Goal: Information Seeking & Learning: Check status

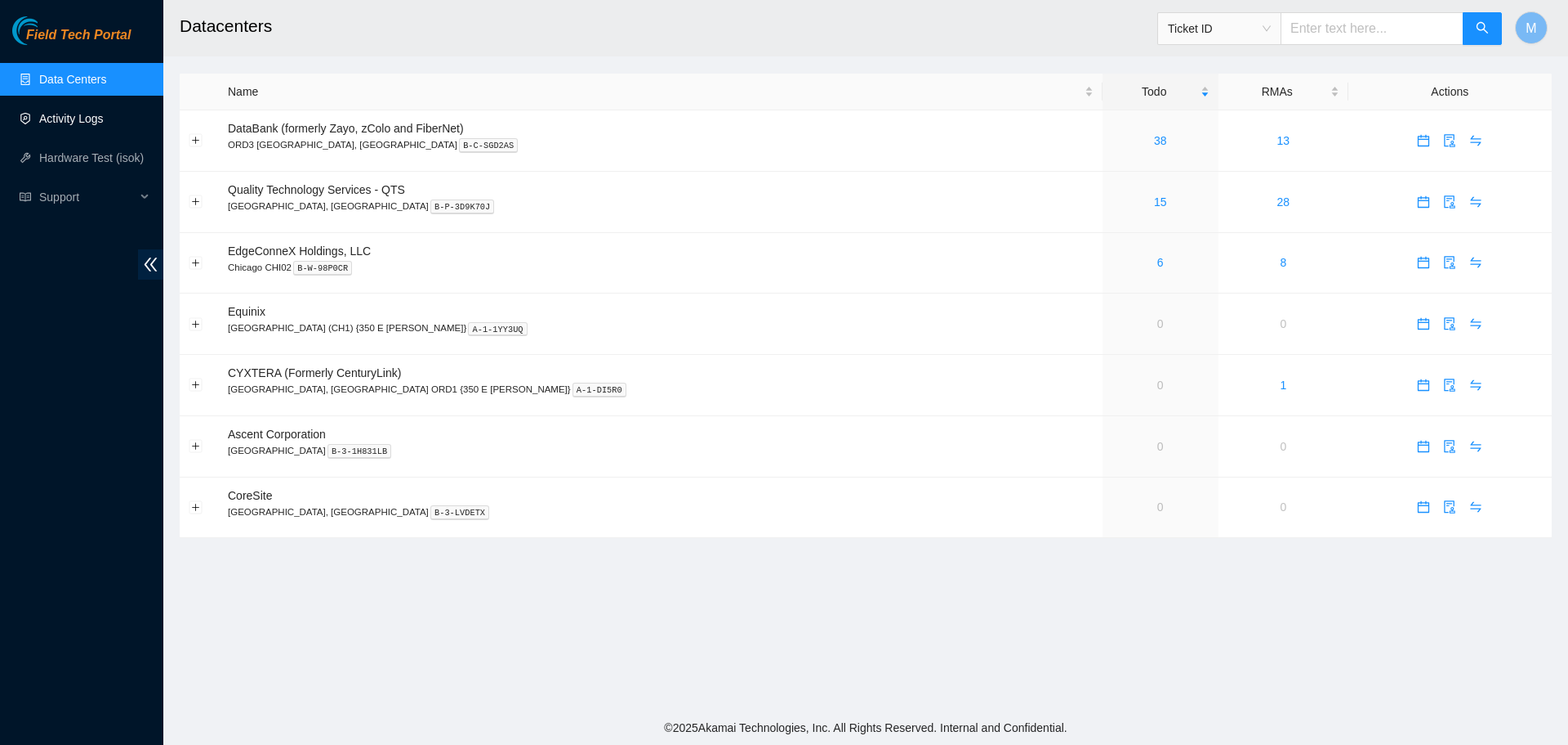
click at [85, 112] on link "Activity Logs" at bounding box center [71, 118] width 65 height 13
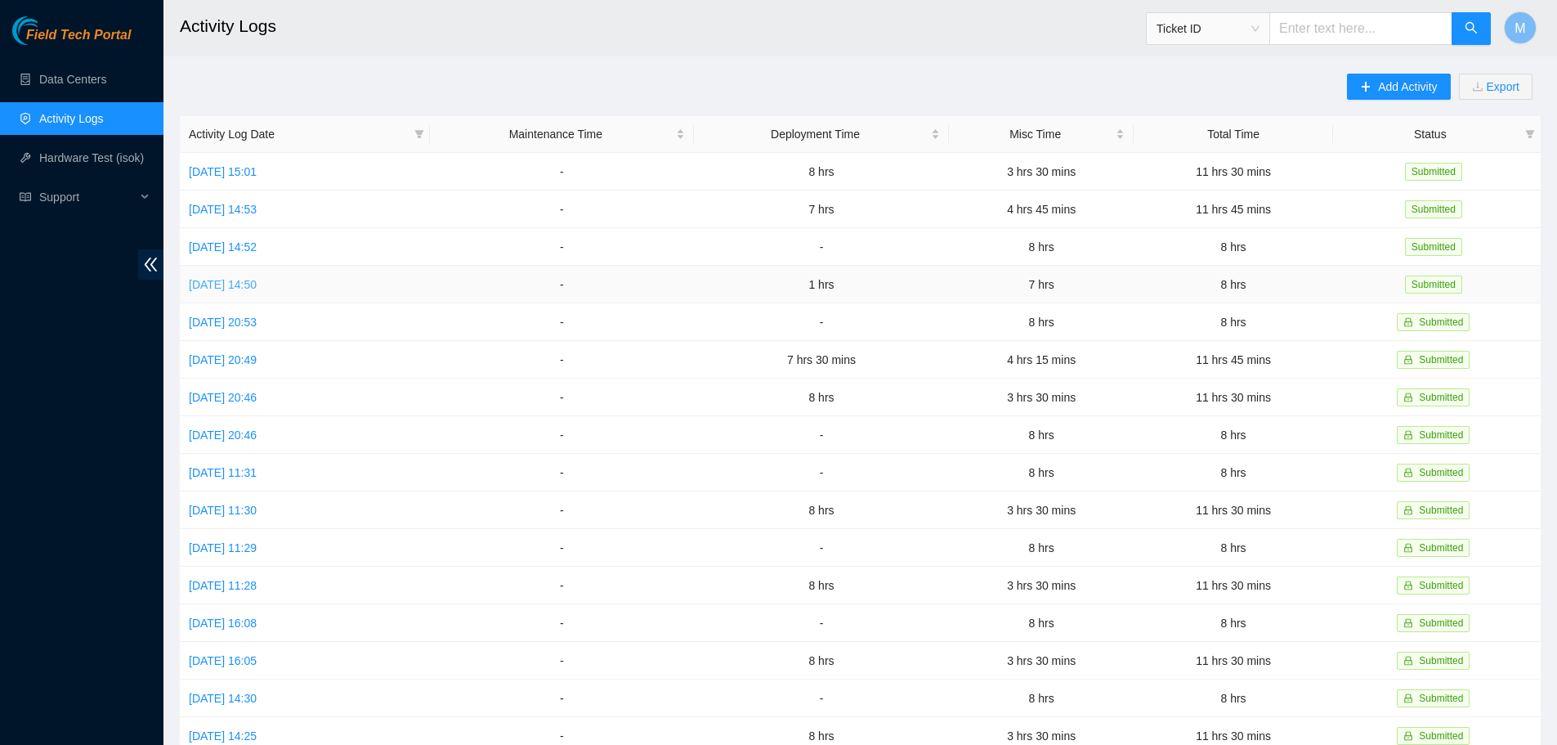
click at [257, 278] on link "[DATE] 14:50" at bounding box center [223, 284] width 68 height 13
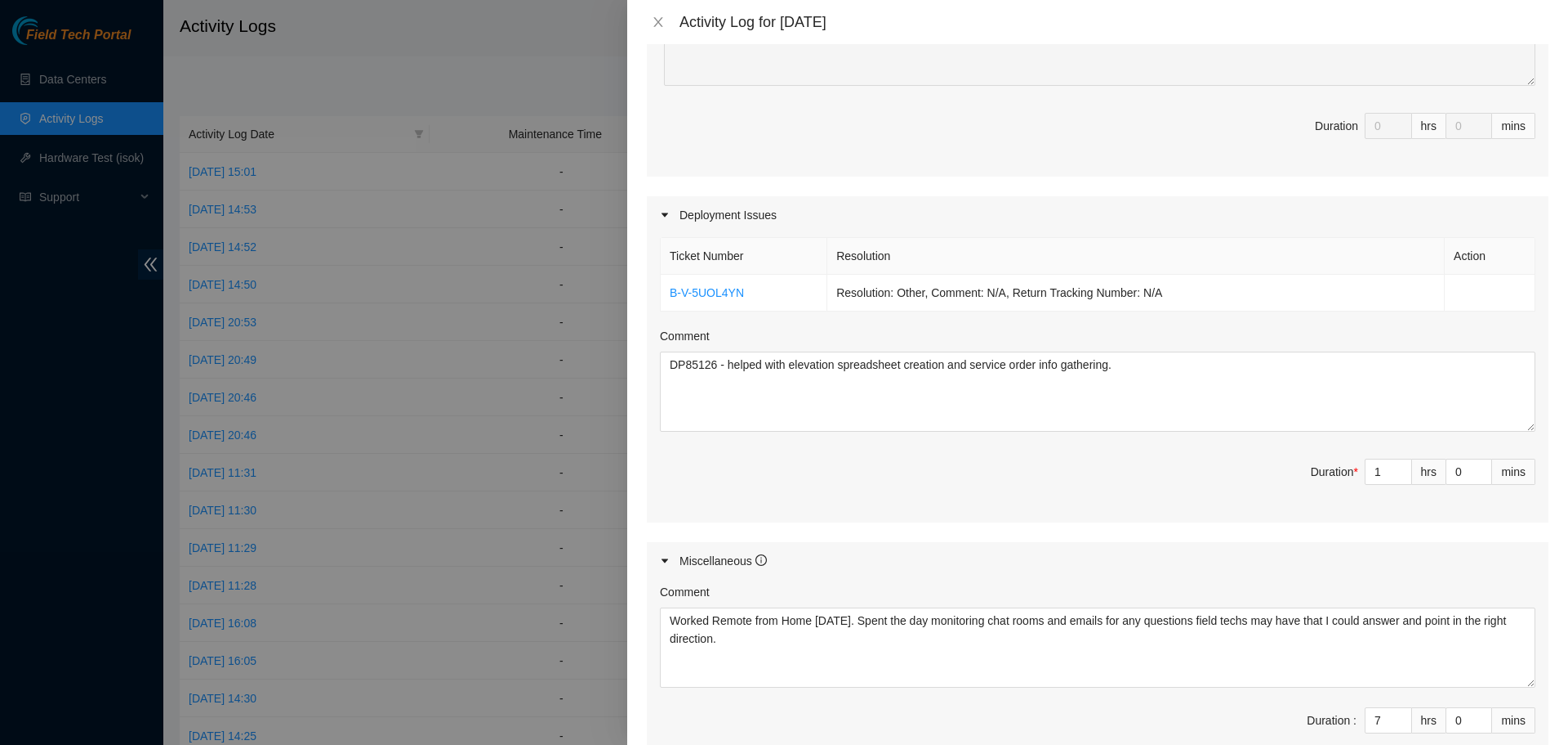
scroll to position [490, 0]
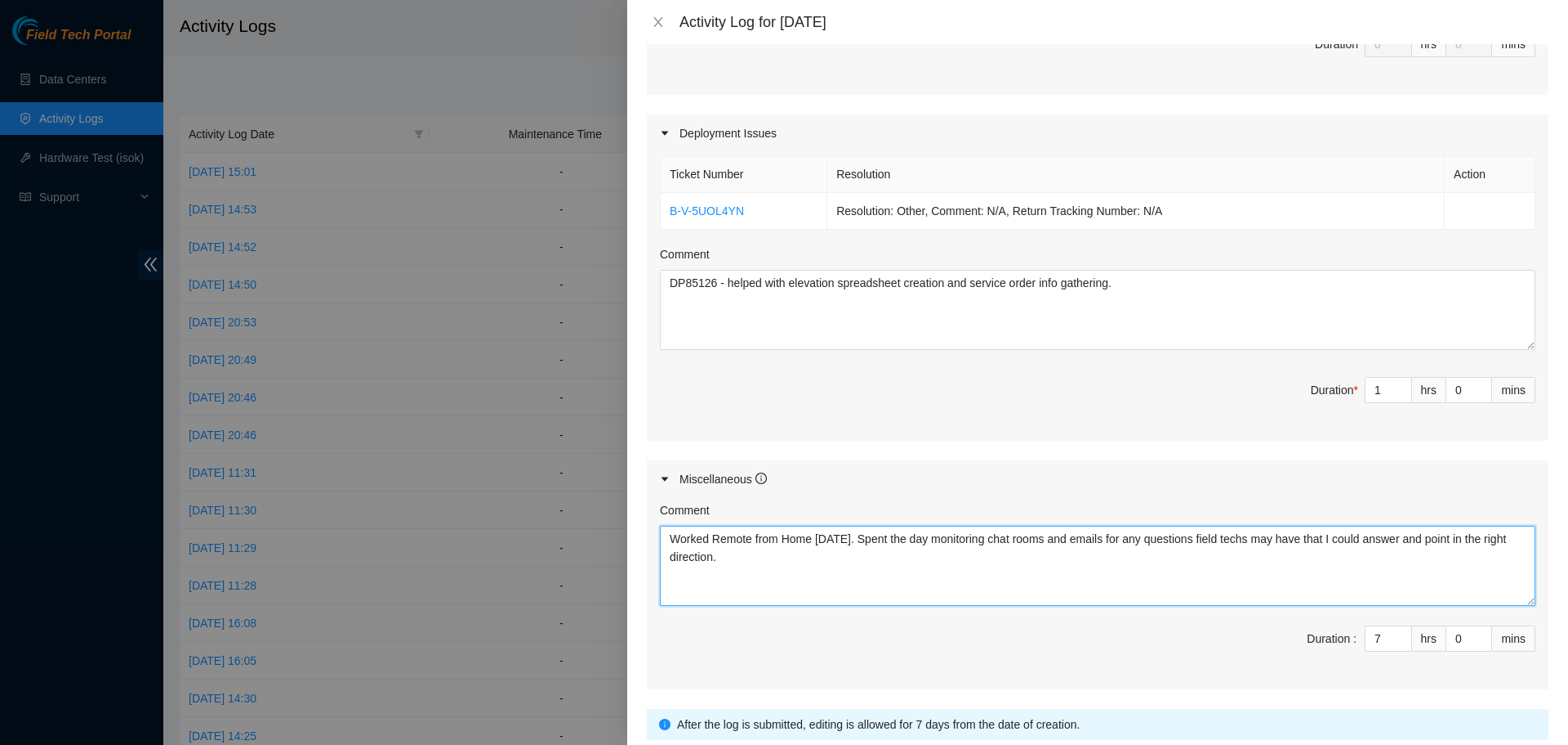
drag, startPoint x: 735, startPoint y: 557, endPoint x: 669, endPoint y: 538, distance: 68.7
click at [669, 538] on textarea "Worked Remote from Home today. Spent the day monitoring chat rooms and emails f…" at bounding box center [1097, 566] width 875 height 80
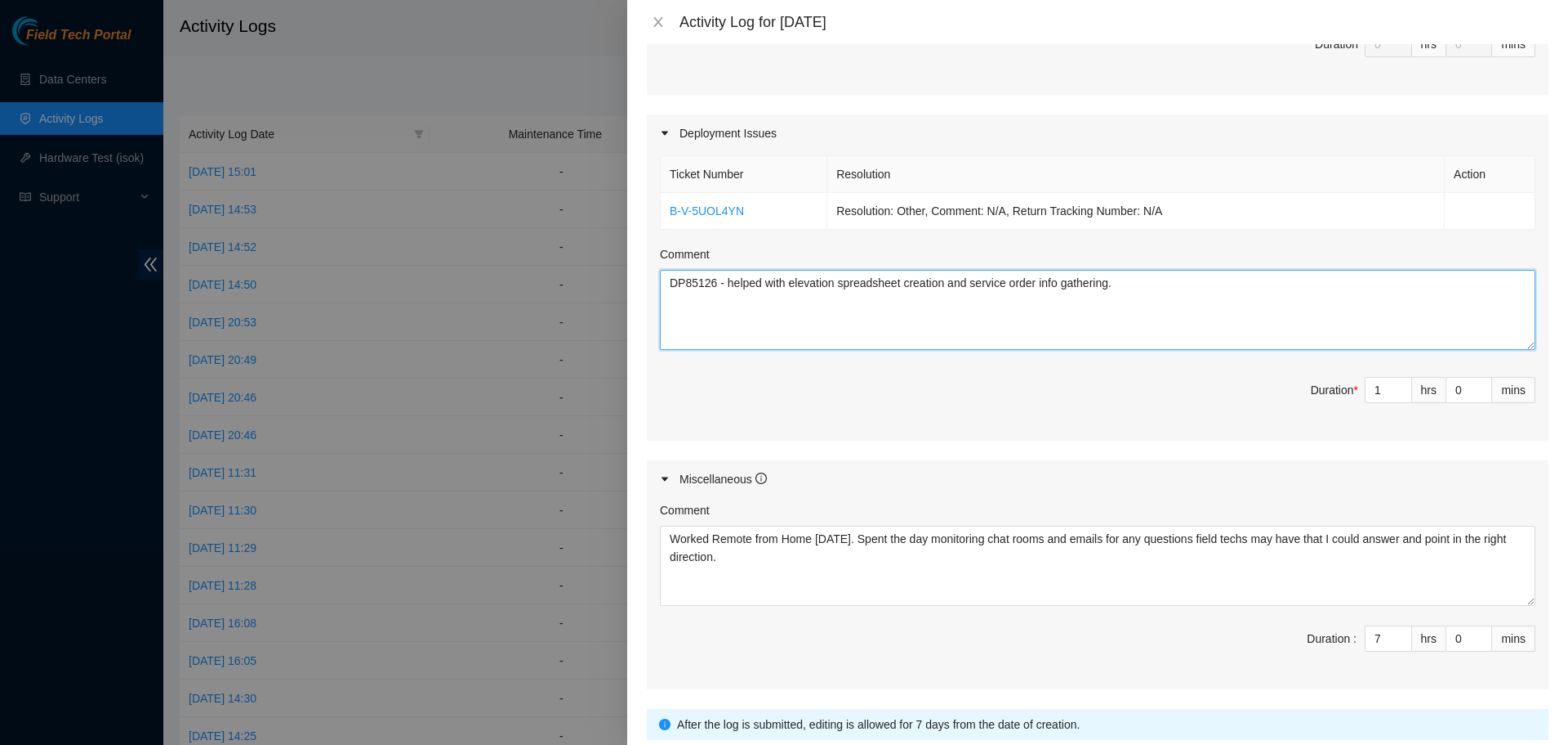
drag, startPoint x: 1113, startPoint y: 291, endPoint x: 675, endPoint y: 284, distance: 438.1
click at [675, 284] on textarea "DP85126 - helped with elevation spreadsheet creation and service order info gat…" at bounding box center [1097, 310] width 875 height 80
click at [1140, 318] on textarea "DP85126 - helped with elevation spreadsheet creation and service order info gat…" at bounding box center [1097, 310] width 875 height 80
drag, startPoint x: 1117, startPoint y: 284, endPoint x: 668, endPoint y: 280, distance: 449.0
click at [668, 280] on textarea "DP85126 - helped with elevation spreadsheet creation and service order info gat…" at bounding box center [1097, 310] width 875 height 80
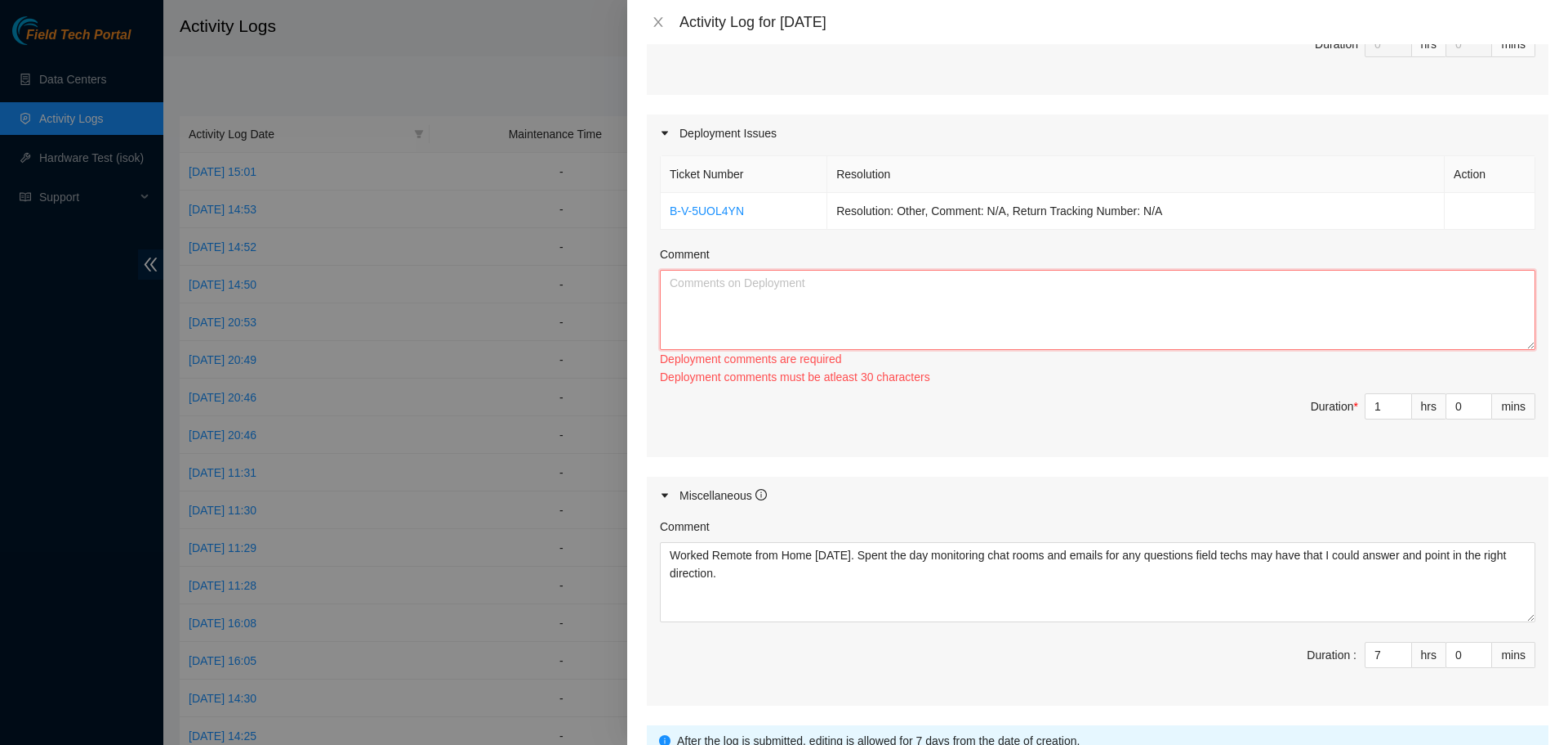
type textarea "DP85126 - helped with elevation spreadsheet creation and service order info gat…"
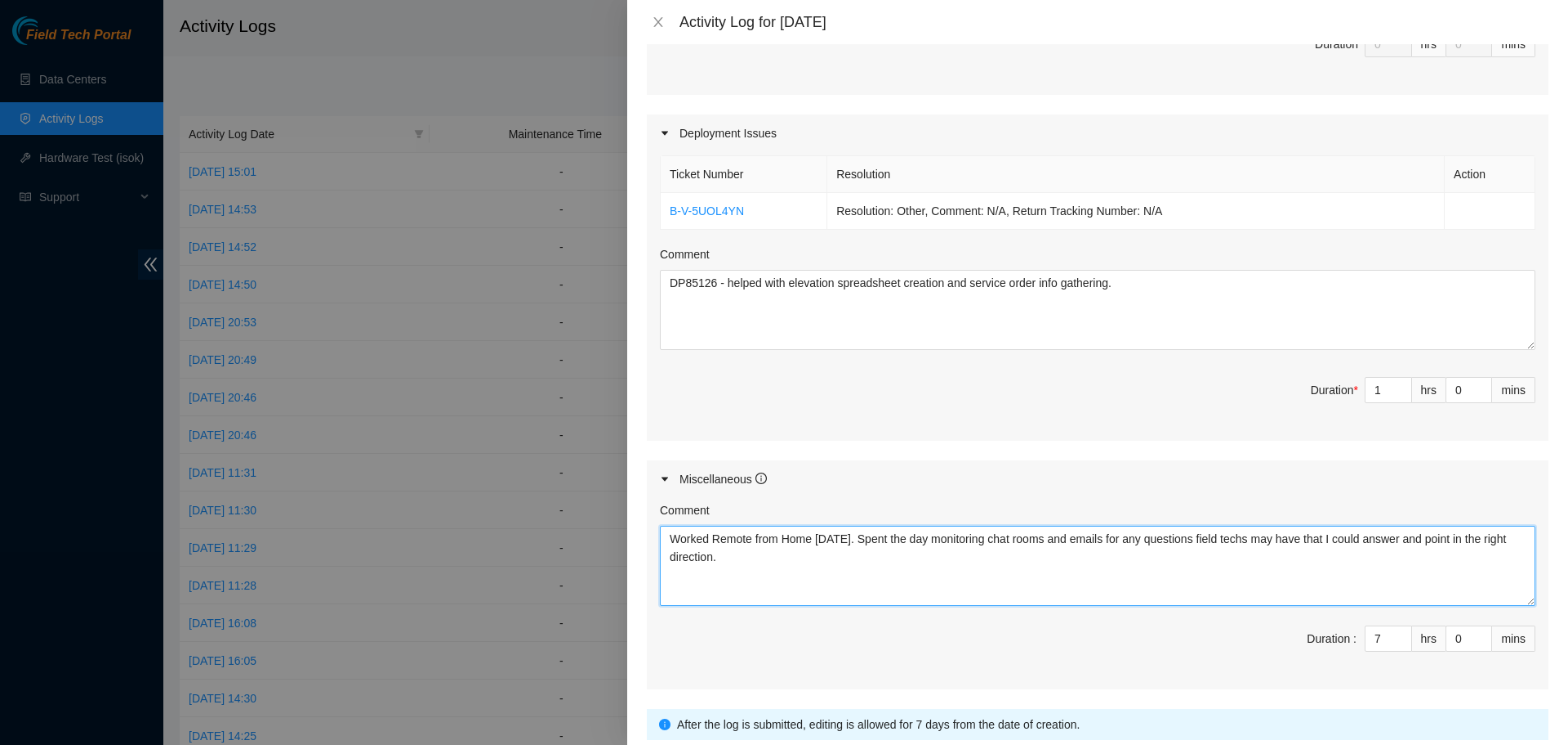
drag, startPoint x: 723, startPoint y: 555, endPoint x: 673, endPoint y: 537, distance: 53.1
click at [673, 537] on textarea "Worked Remote from Home today. Spent the day monitoring chat rooms and emails f…" at bounding box center [1097, 566] width 875 height 80
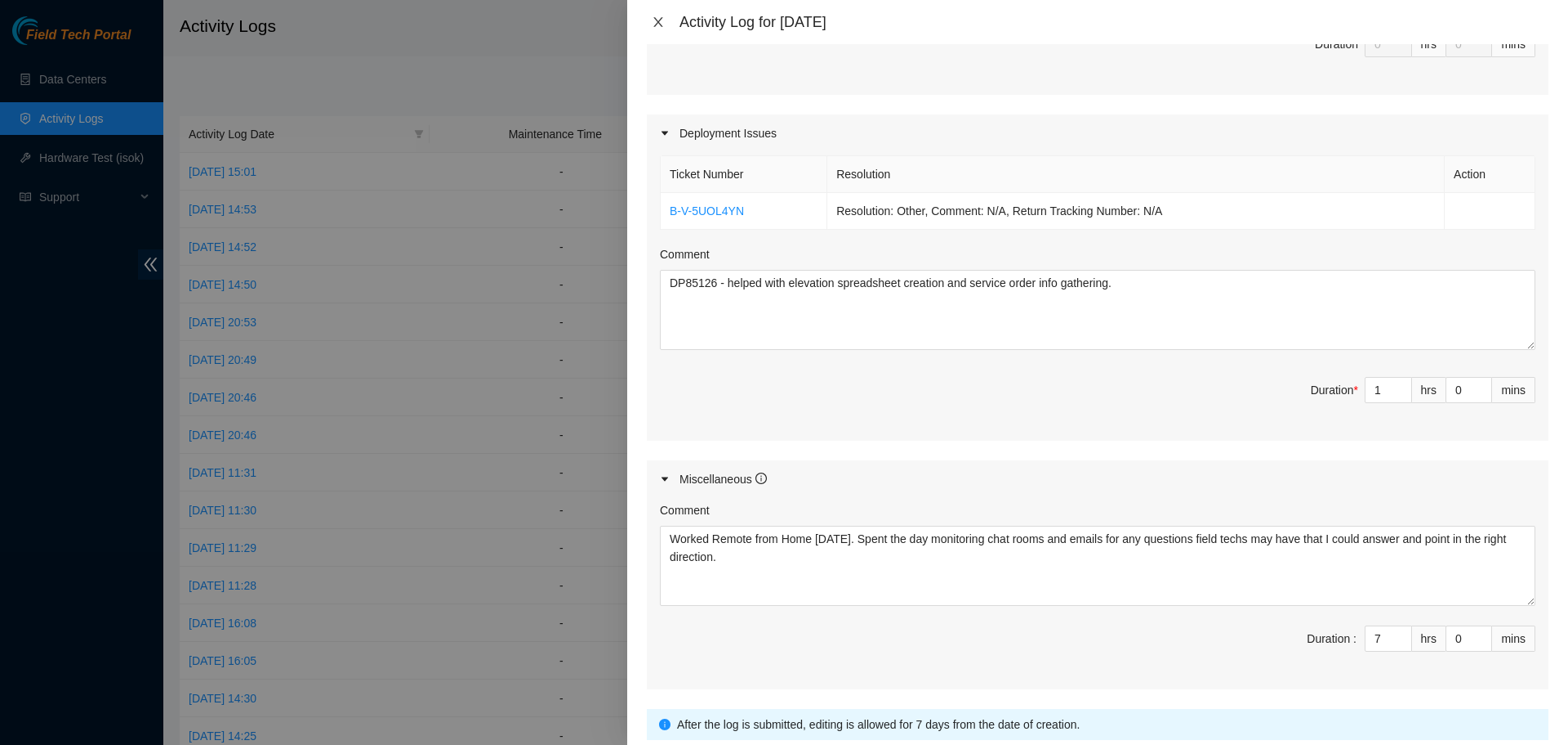
click at [665, 20] on button "Close" at bounding box center [658, 23] width 23 height 16
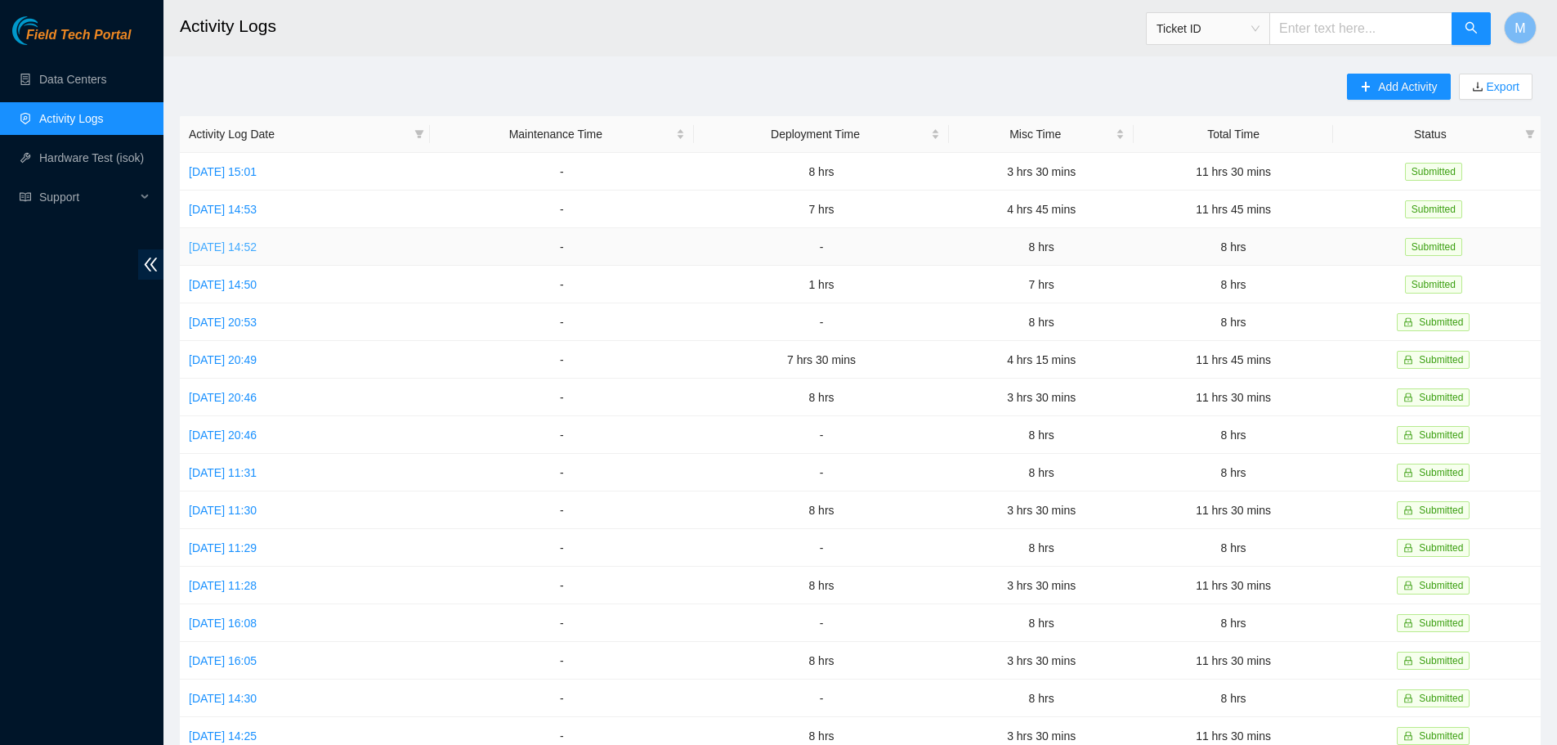
click at [257, 248] on link "Tue, 09 Sep 2025 14:52" at bounding box center [223, 246] width 68 height 13
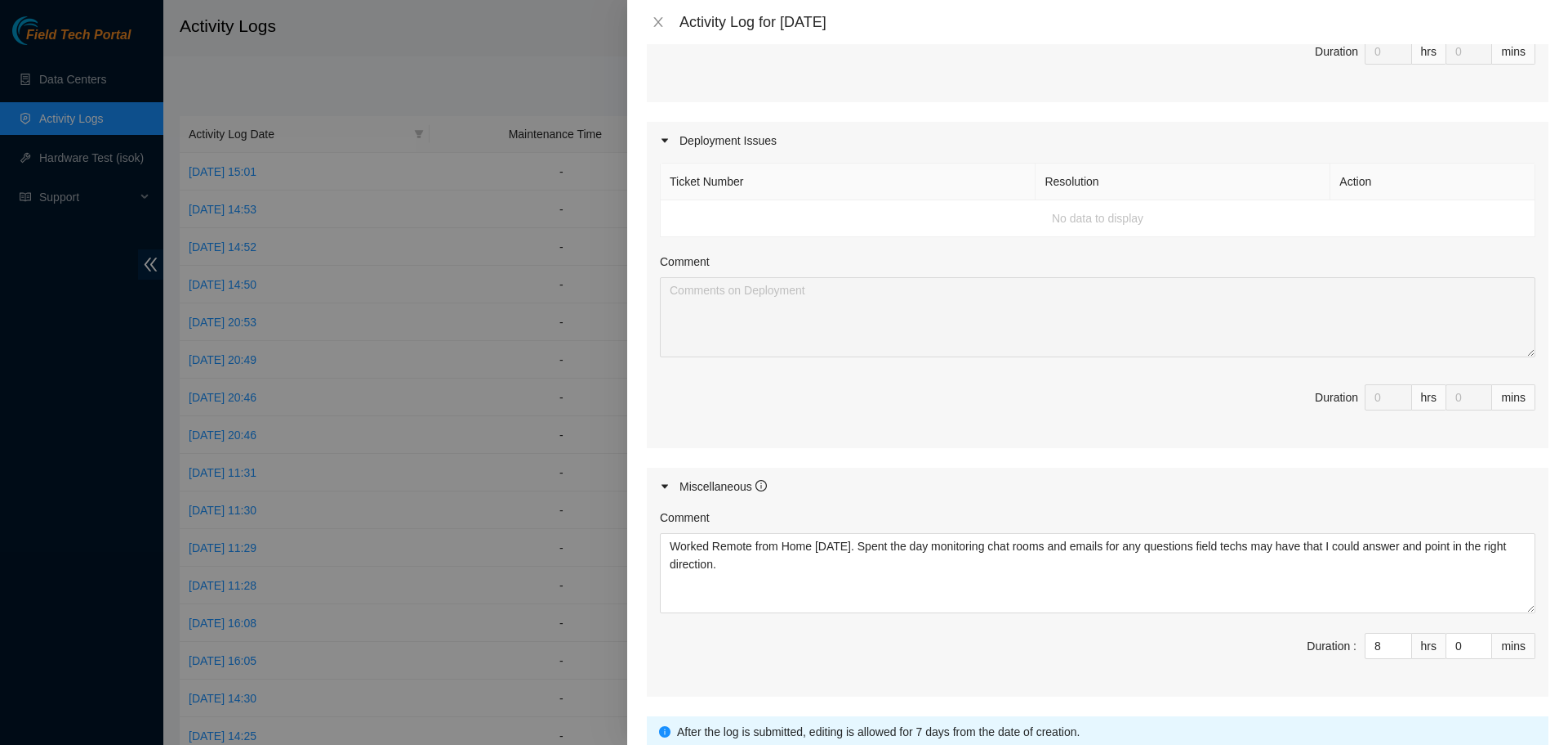
scroll to position [614, 0]
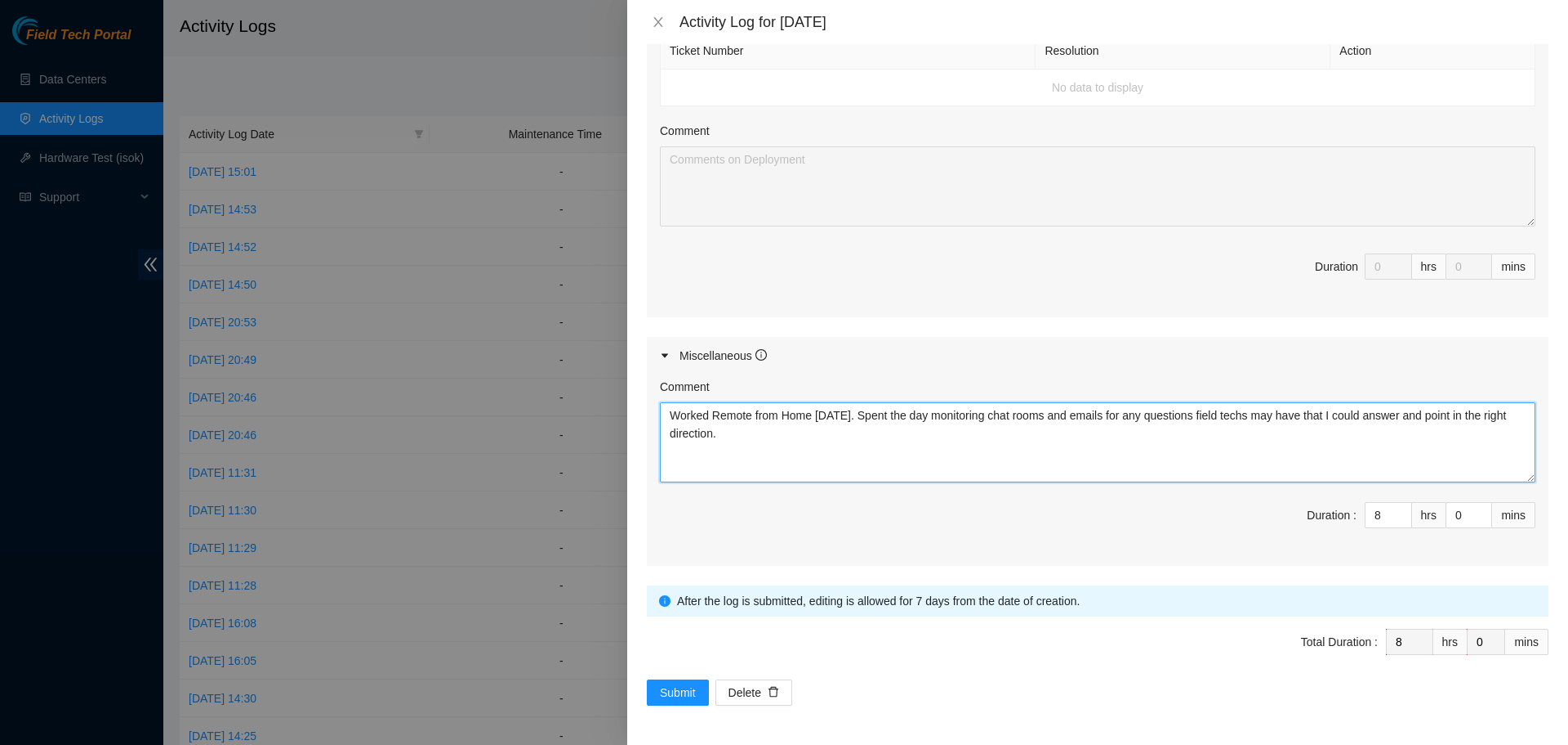
drag, startPoint x: 745, startPoint y: 436, endPoint x: 673, endPoint y: 412, distance: 75.9
click at [673, 412] on textarea "Worked Remote from Home today. Spent the day monitoring chat rooms and emails f…" at bounding box center [1097, 442] width 875 height 80
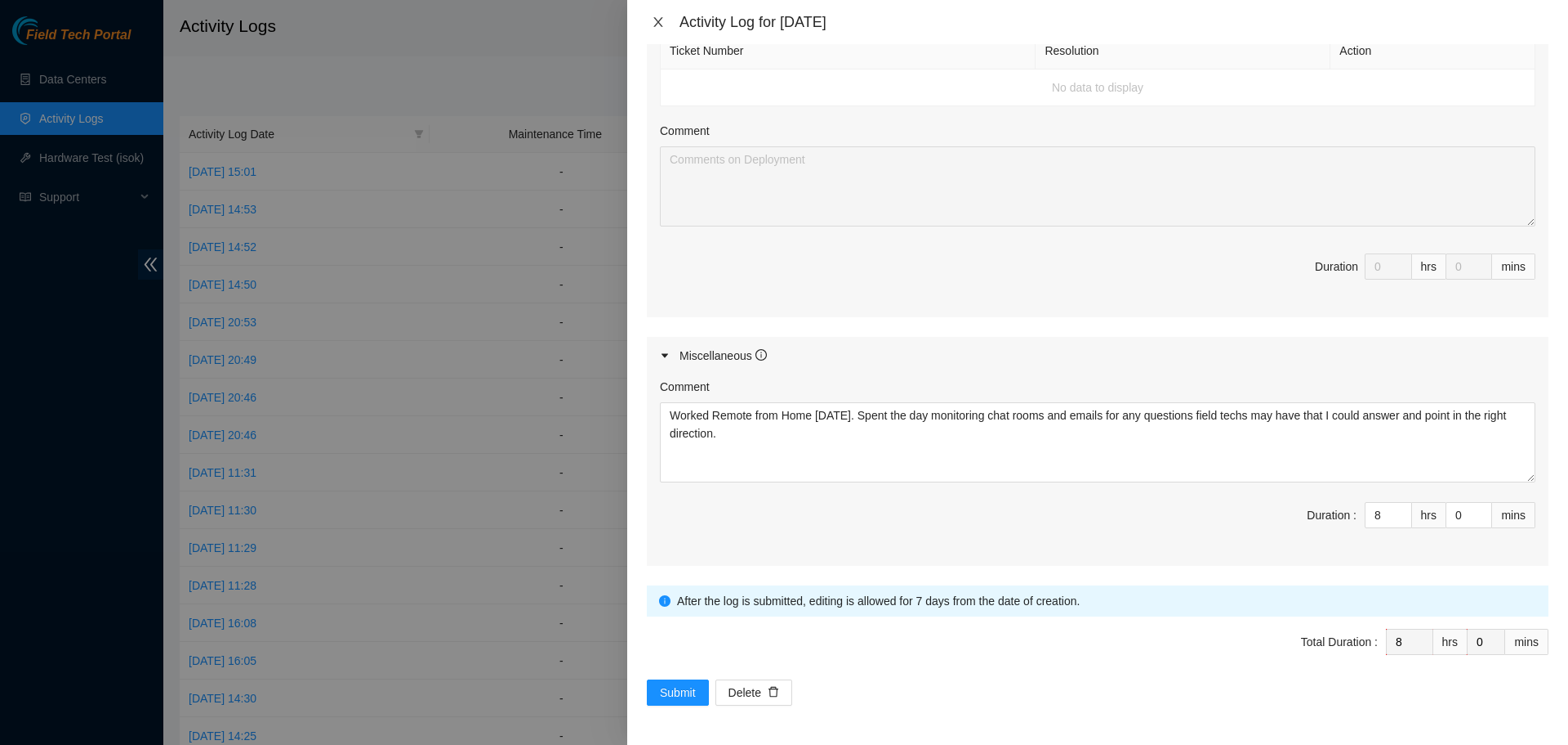
click at [655, 22] on icon "close" at bounding box center [658, 22] width 13 height 13
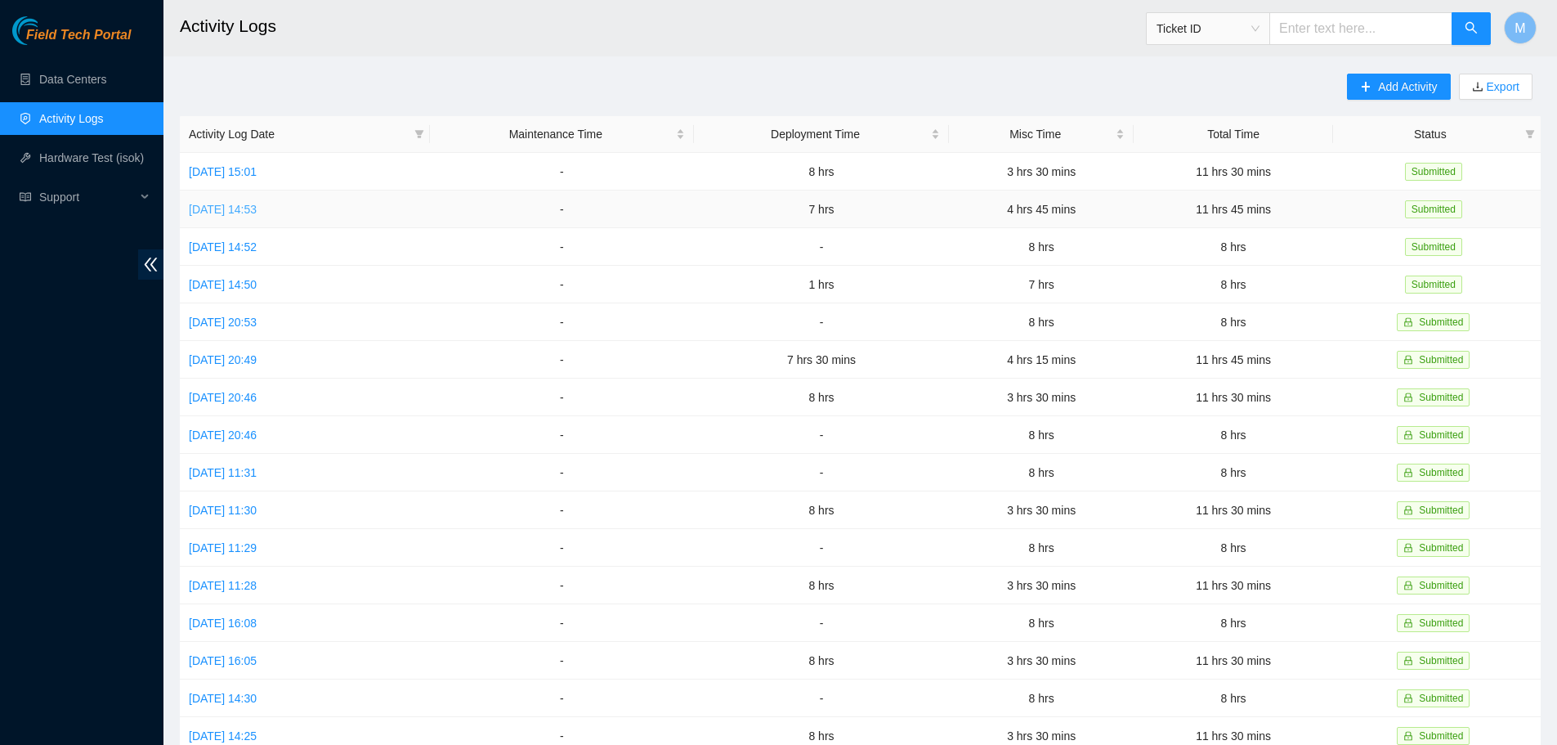
click at [257, 204] on link "Wed, 10 Sep 2025 14:53" at bounding box center [223, 209] width 68 height 13
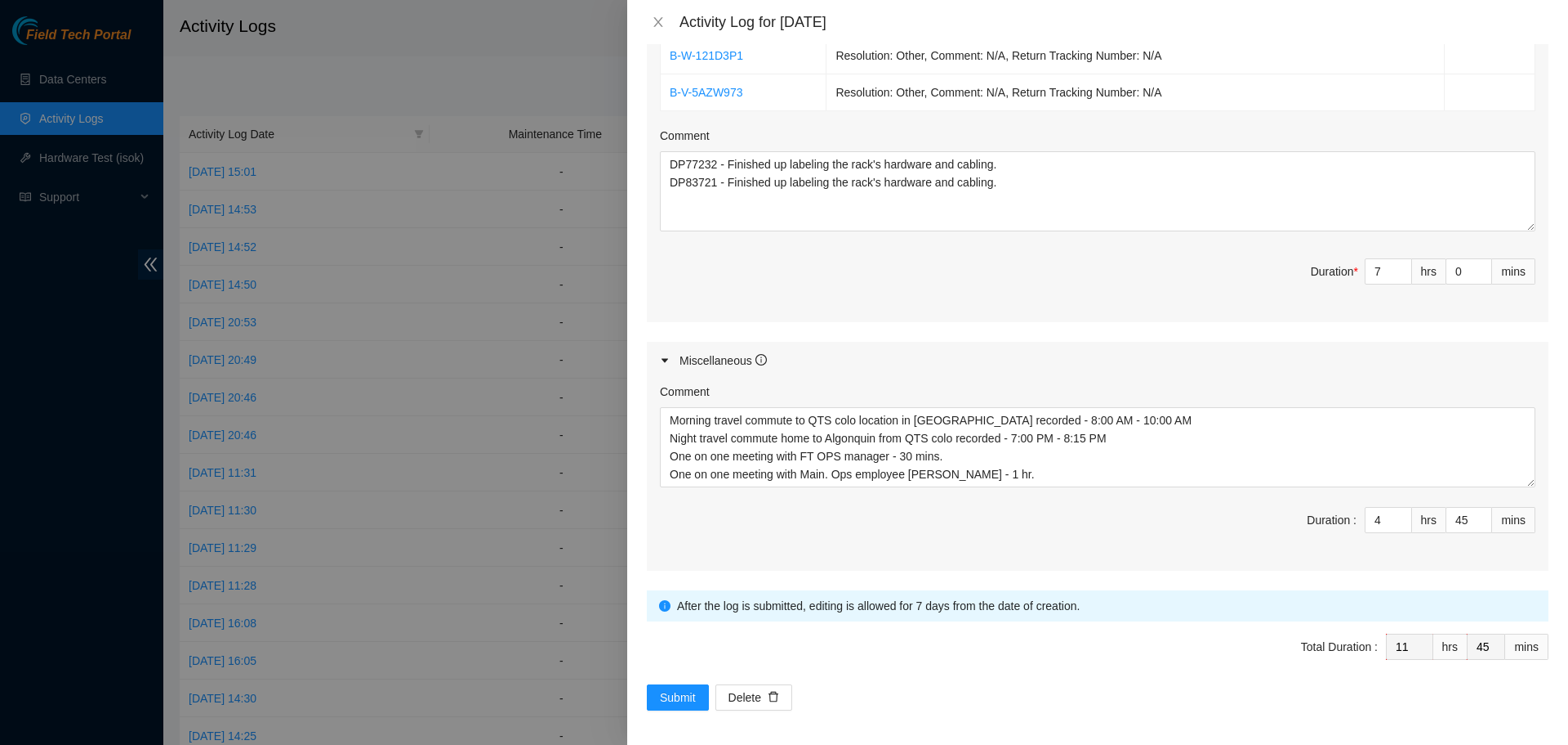
scroll to position [651, 0]
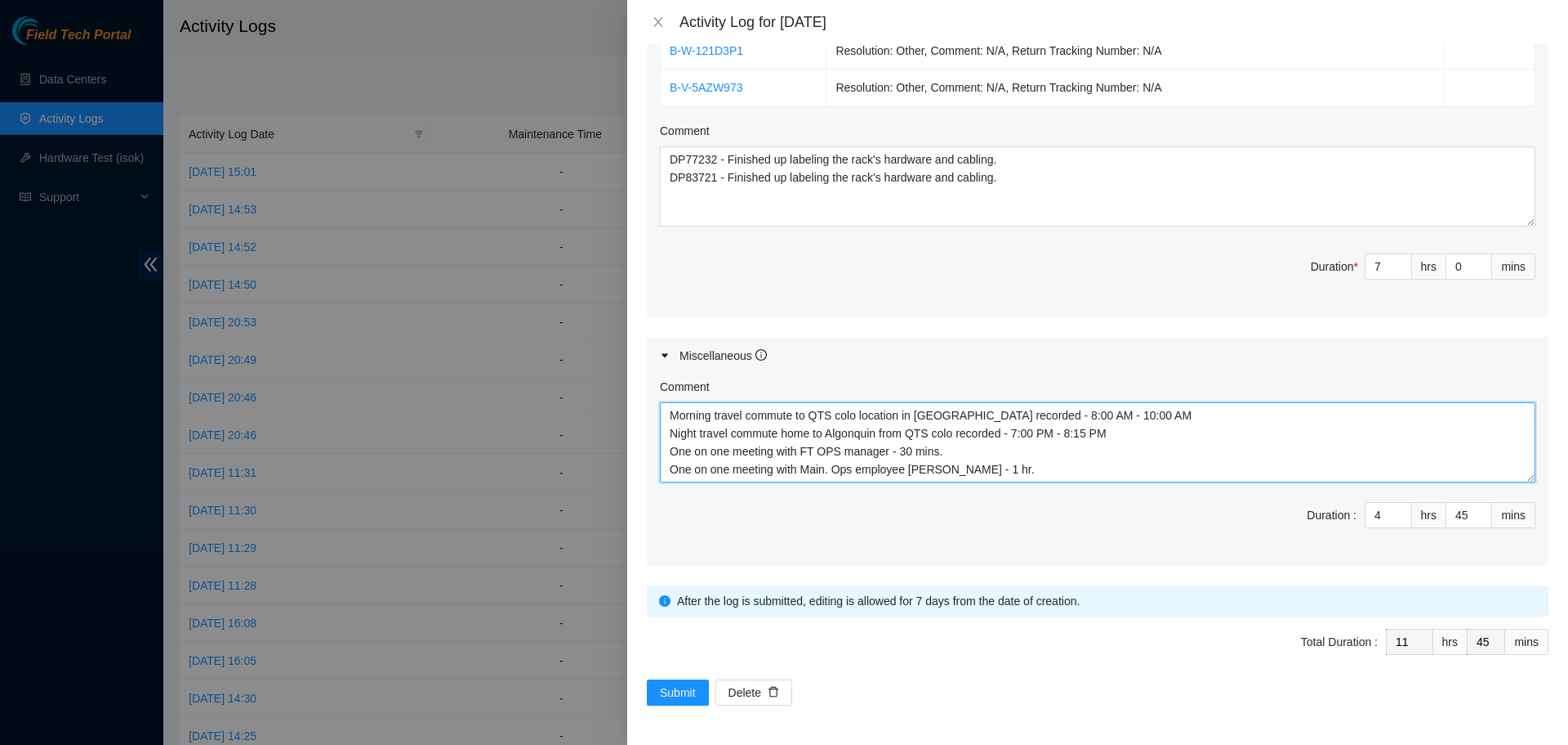
drag, startPoint x: 1141, startPoint y: 417, endPoint x: 670, endPoint y: 410, distance: 471.1
click at [670, 410] on textarea "Morning travel commute to QTS colo location in Chicago recorded - 8:00 AM - 10:…" at bounding box center [1097, 442] width 875 height 80
drag, startPoint x: 1116, startPoint y: 435, endPoint x: 663, endPoint y: 426, distance: 453.1
click at [663, 426] on textarea "Morning travel commute to QTS colo location in Chicago recorded - 8:00 AM - 10:…" at bounding box center [1097, 442] width 875 height 80
drag, startPoint x: 1039, startPoint y: 472, endPoint x: 670, endPoint y: 453, distance: 369.5
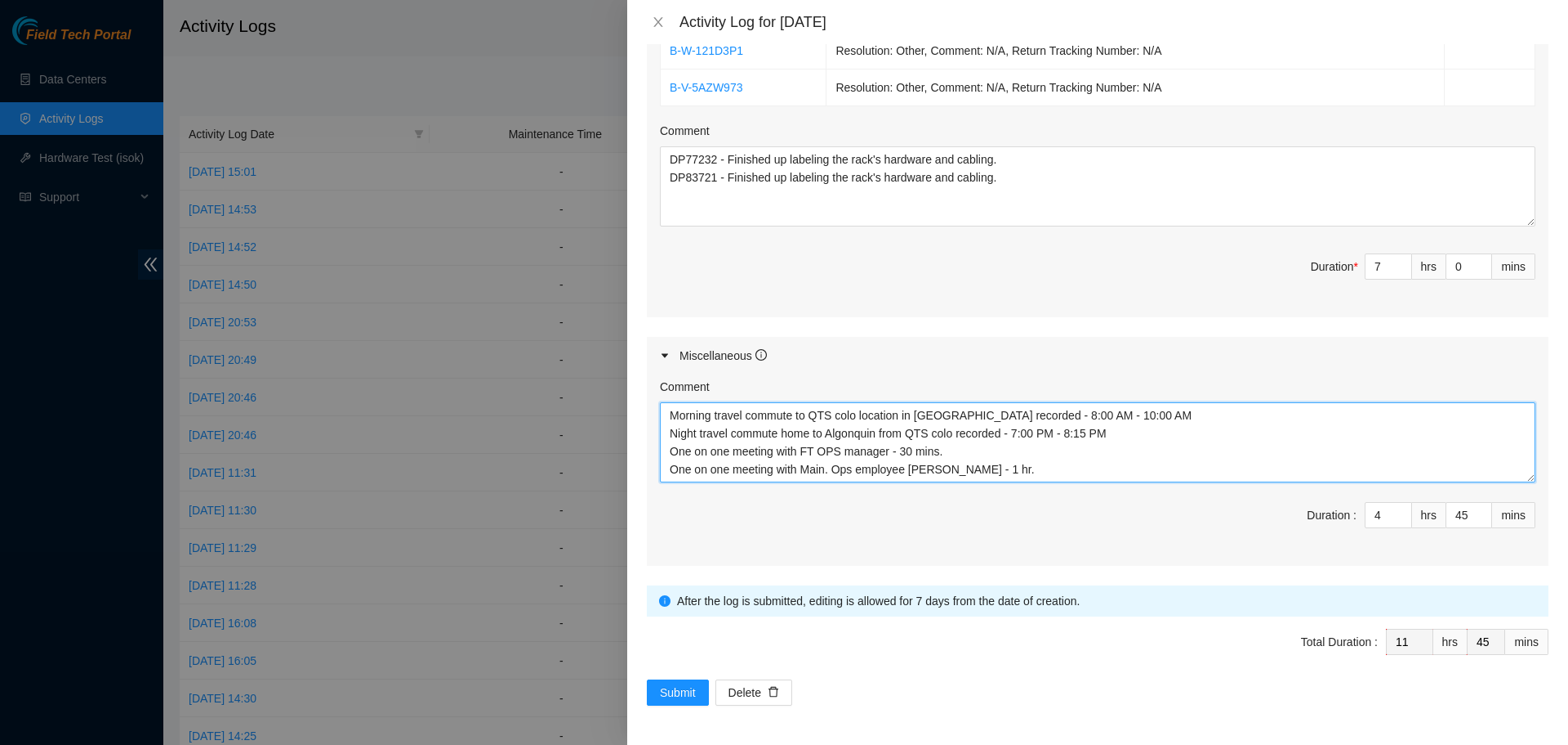
click at [670, 453] on textarea "Morning travel commute to QTS colo location in Chicago recorded - 8:00 AM - 10:…" at bounding box center [1097, 442] width 875 height 80
drag, startPoint x: 1111, startPoint y: 438, endPoint x: 667, endPoint y: 436, distance: 444.0
click at [667, 436] on textarea "Morning travel commute to QTS colo location in Chicago recorded - 8:00 AM - 10:…" at bounding box center [1097, 442] width 875 height 80
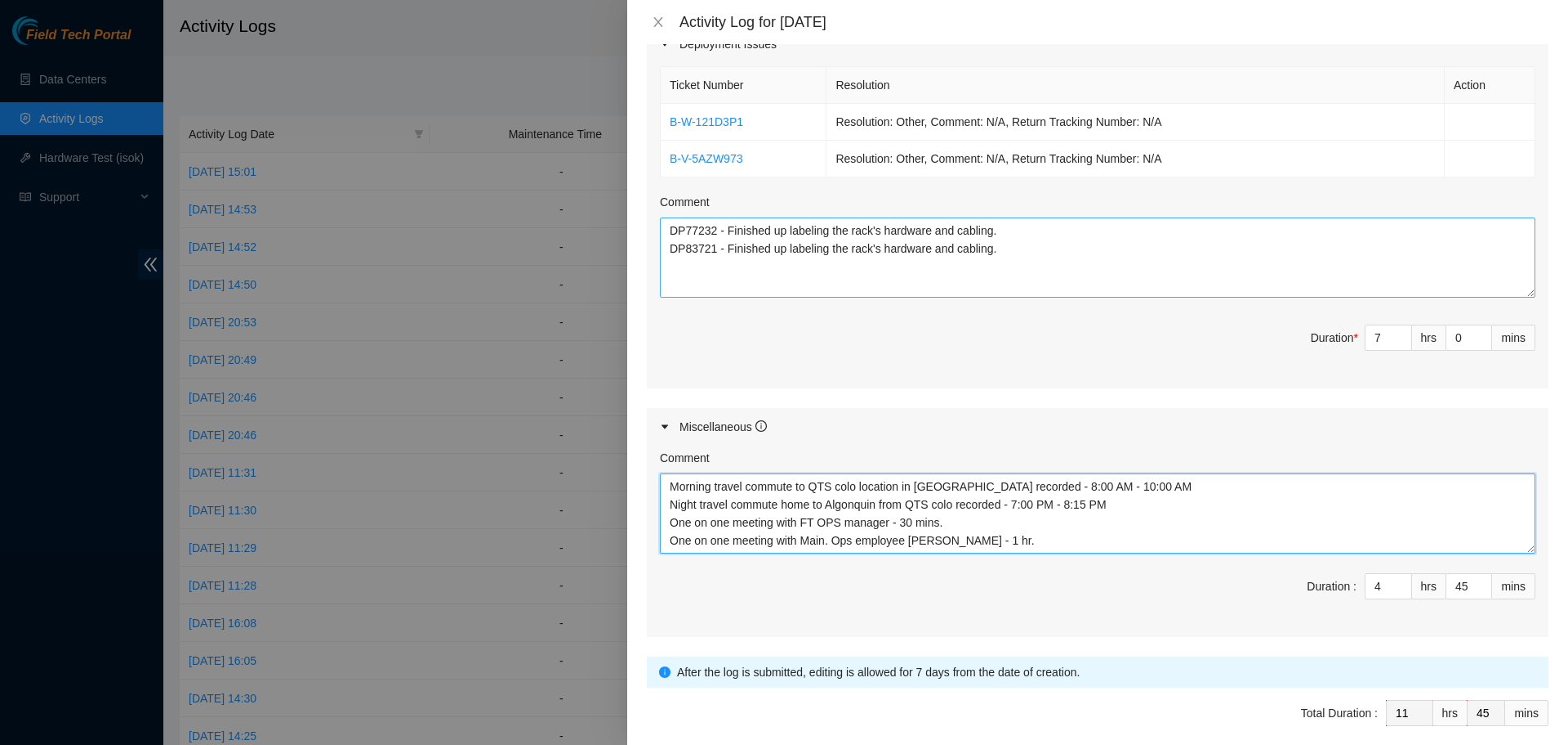
scroll to position [487, 0]
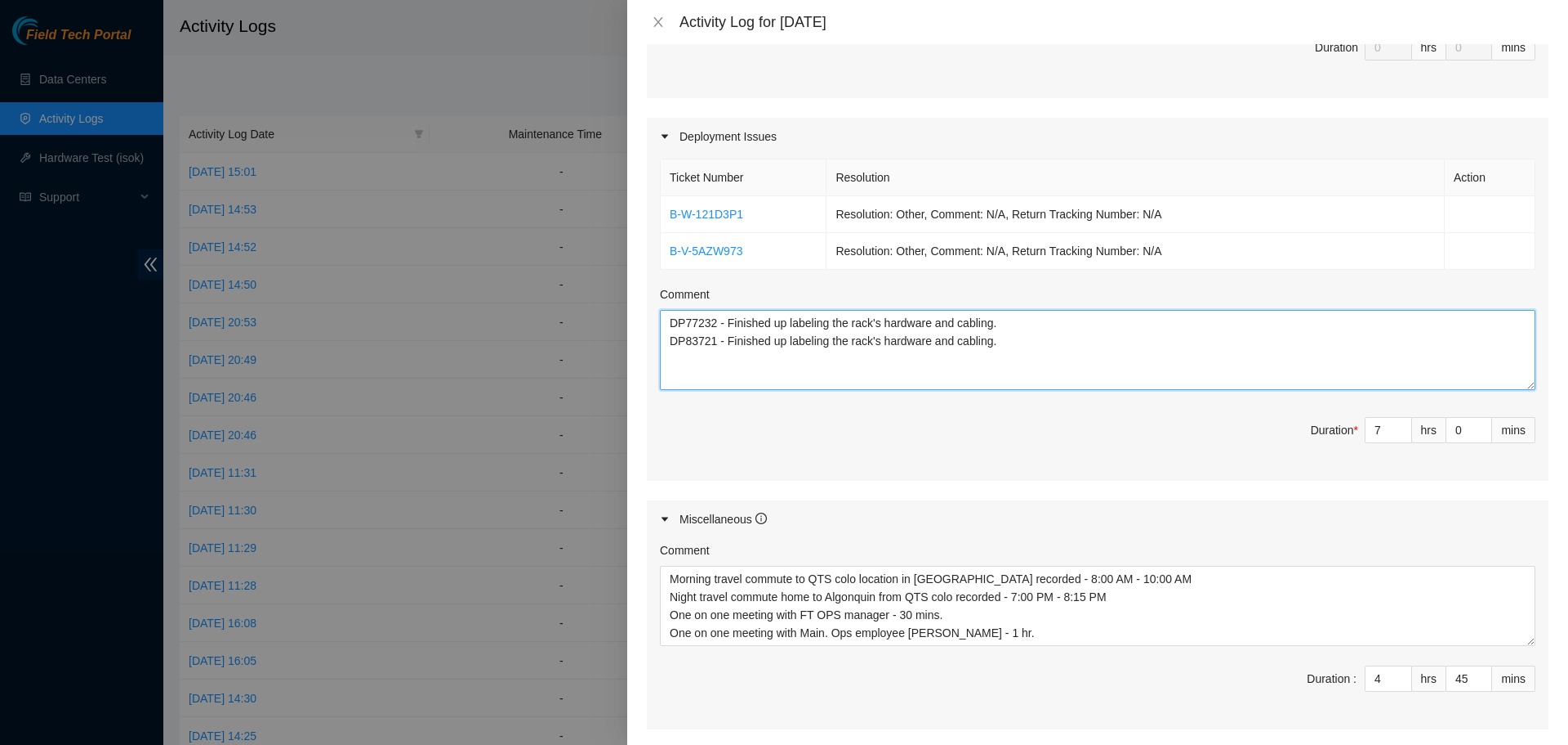
drag, startPoint x: 1012, startPoint y: 340, endPoint x: 661, endPoint y: 316, distance: 351.8
click at [661, 316] on textarea "DP77232 - Finished up labeling the rack's hardware and cabling. DP83721 - Finis…" at bounding box center [1097, 350] width 875 height 80
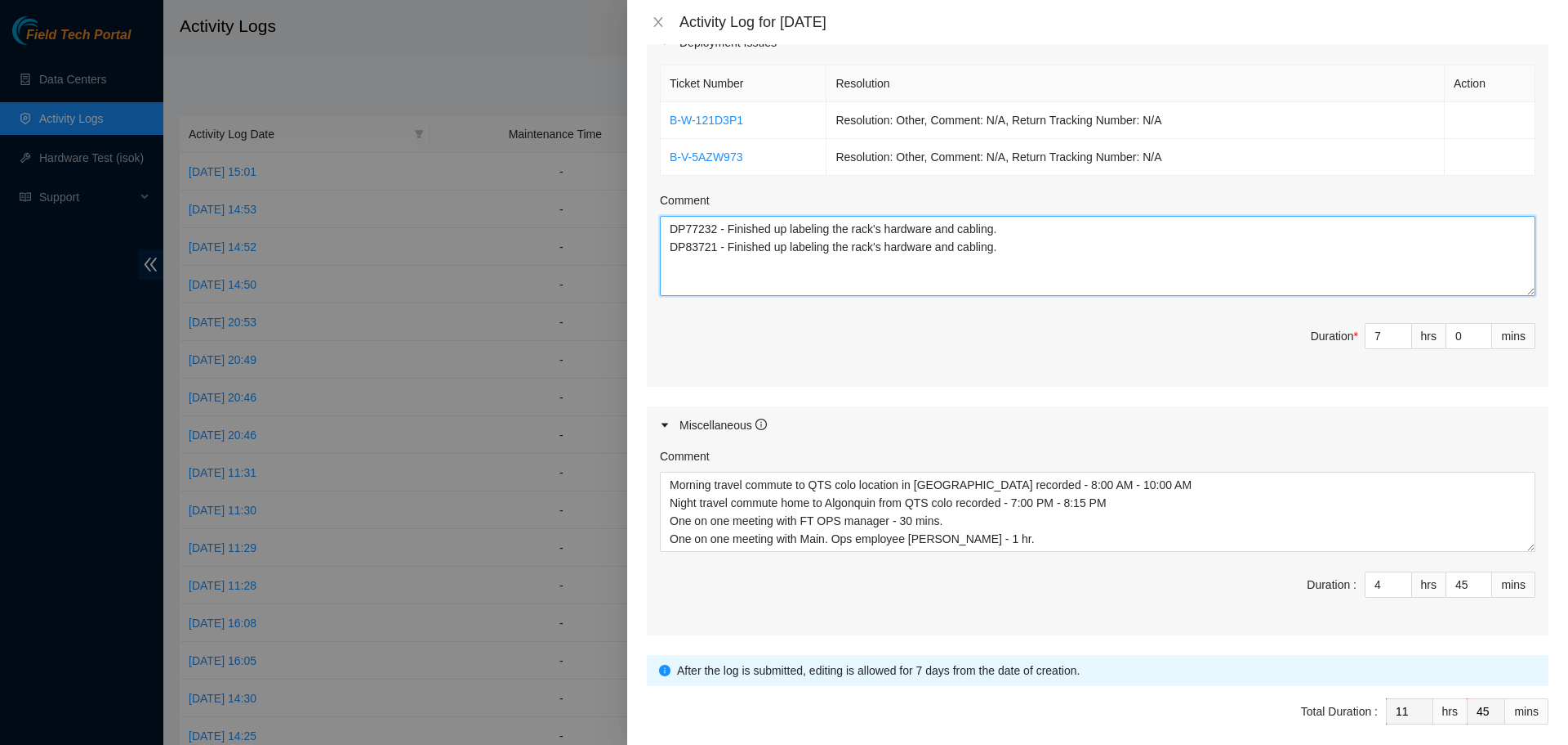
scroll to position [651, 0]
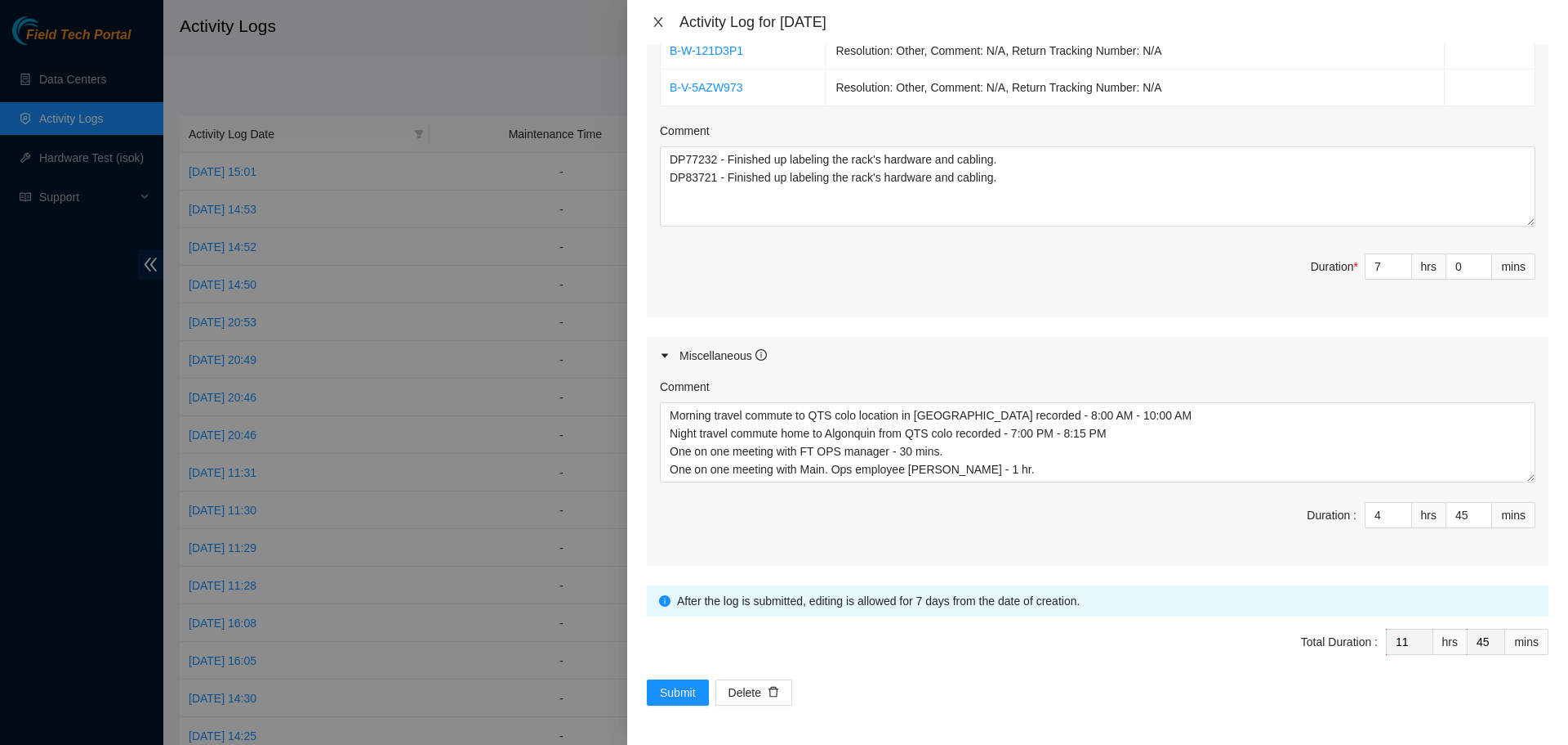
click at [651, 18] on button "Close" at bounding box center [658, 23] width 23 height 16
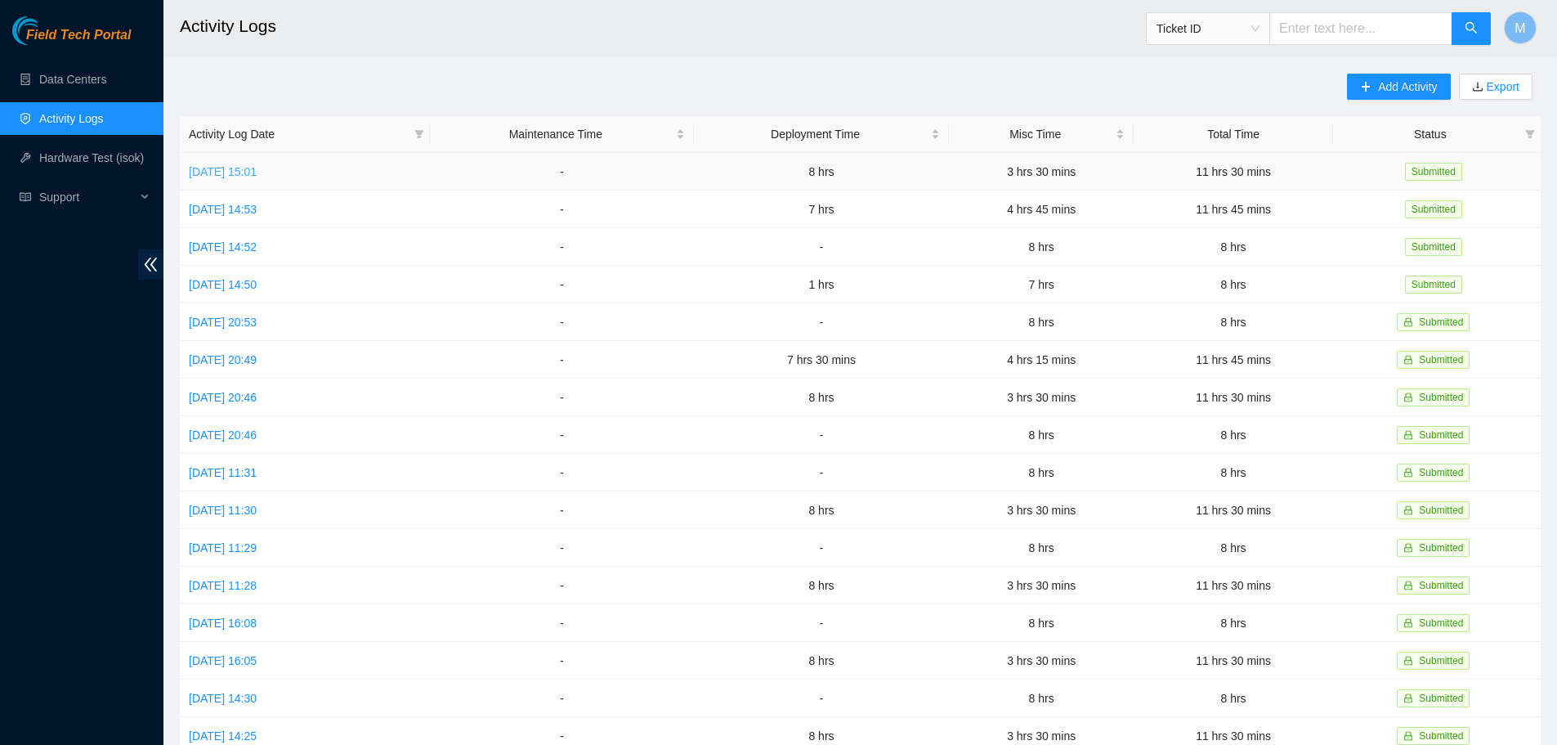
click at [230, 166] on link "Thu, 11 Sep 2025 15:01" at bounding box center [223, 171] width 68 height 13
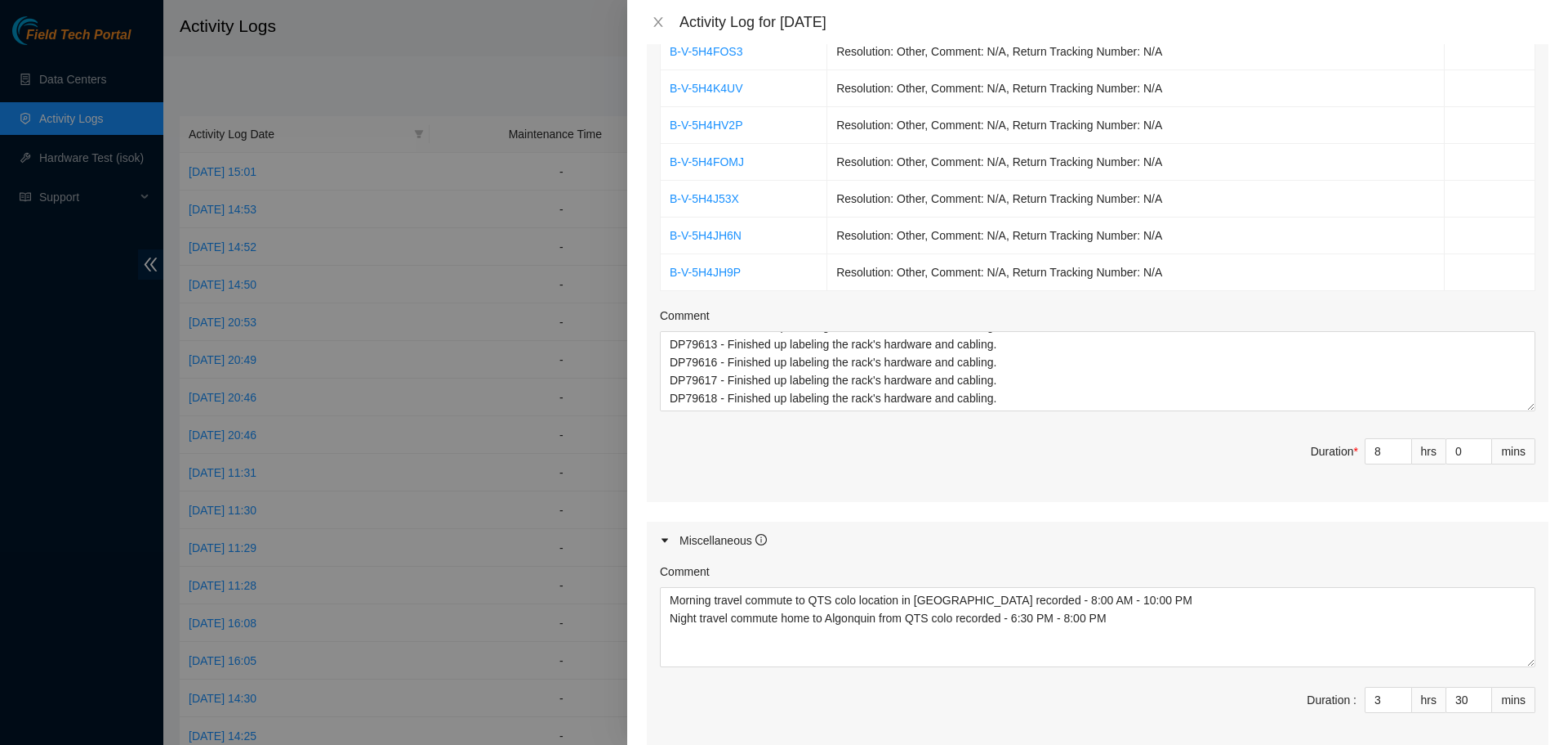
scroll to position [871, 0]
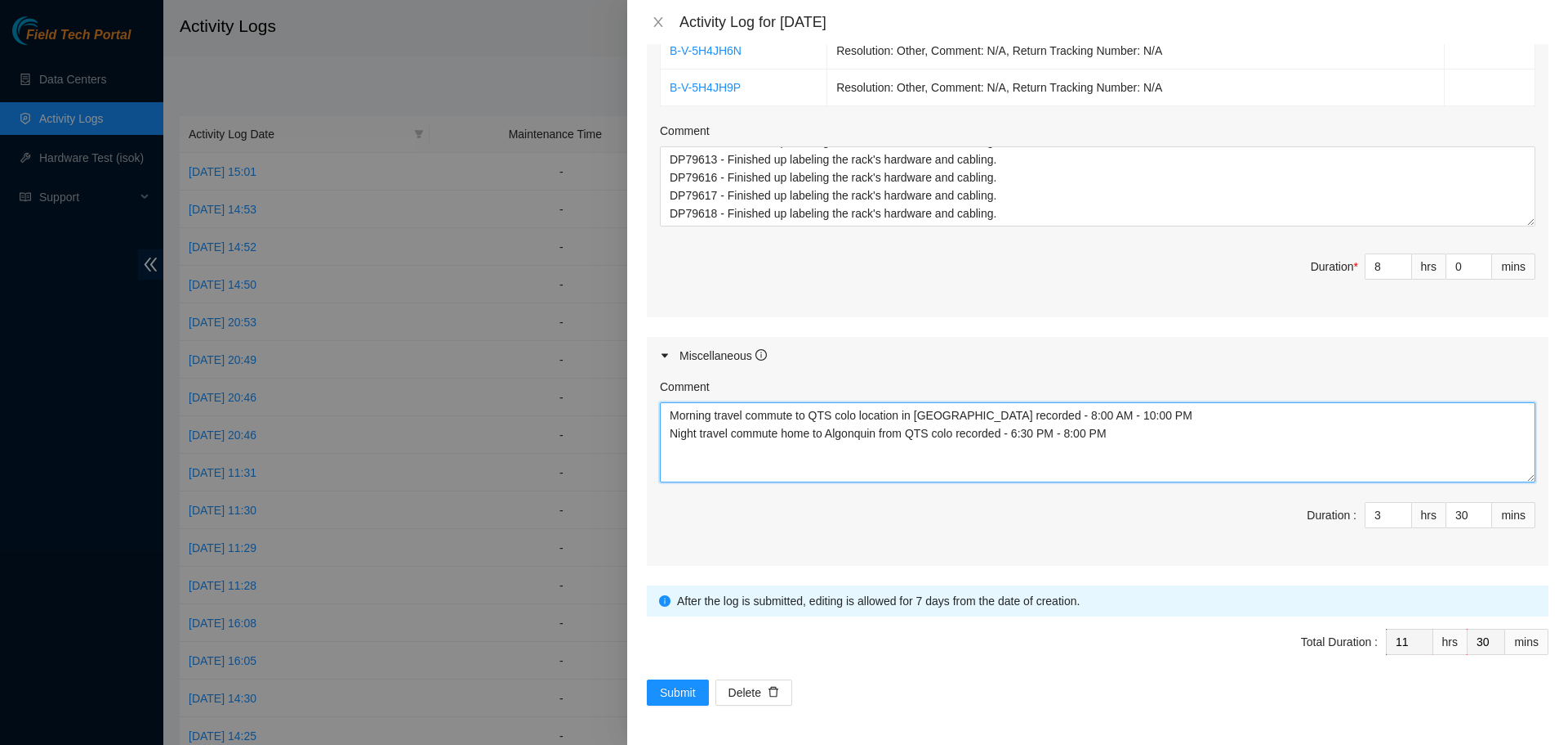
drag, startPoint x: 1135, startPoint y: 416, endPoint x: 674, endPoint y: 415, distance: 461.0
click at [674, 415] on textarea "Morning travel commute to QTS colo location in Chicago recorded - 8:00 AM - 10:…" at bounding box center [1097, 442] width 875 height 80
drag, startPoint x: 1116, startPoint y: 443, endPoint x: 674, endPoint y: 440, distance: 442.0
click at [674, 440] on textarea "Morning travel commute to QTS colo location in Chicago recorded - 8:00 AM - 10:…" at bounding box center [1097, 442] width 875 height 80
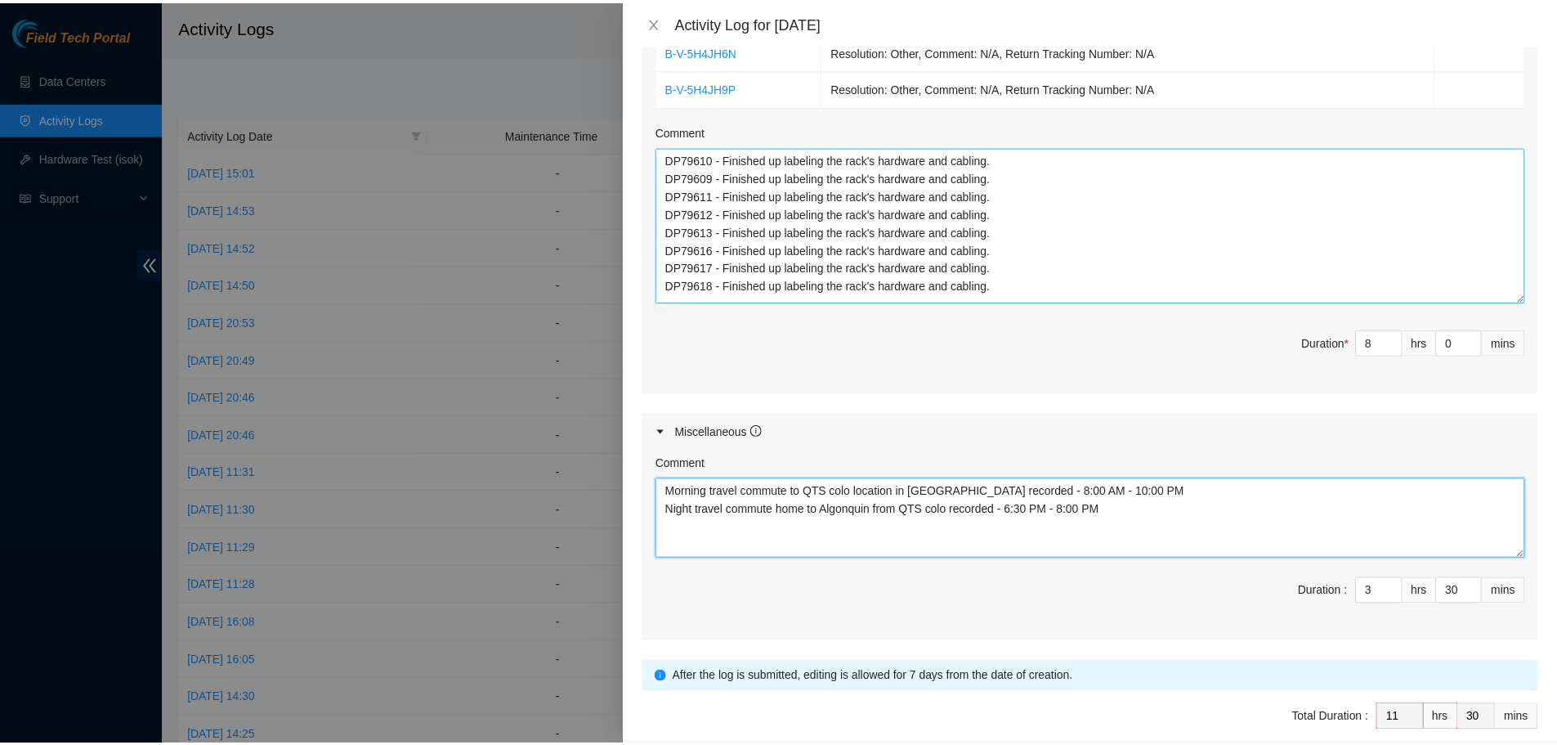
scroll to position [0, 0]
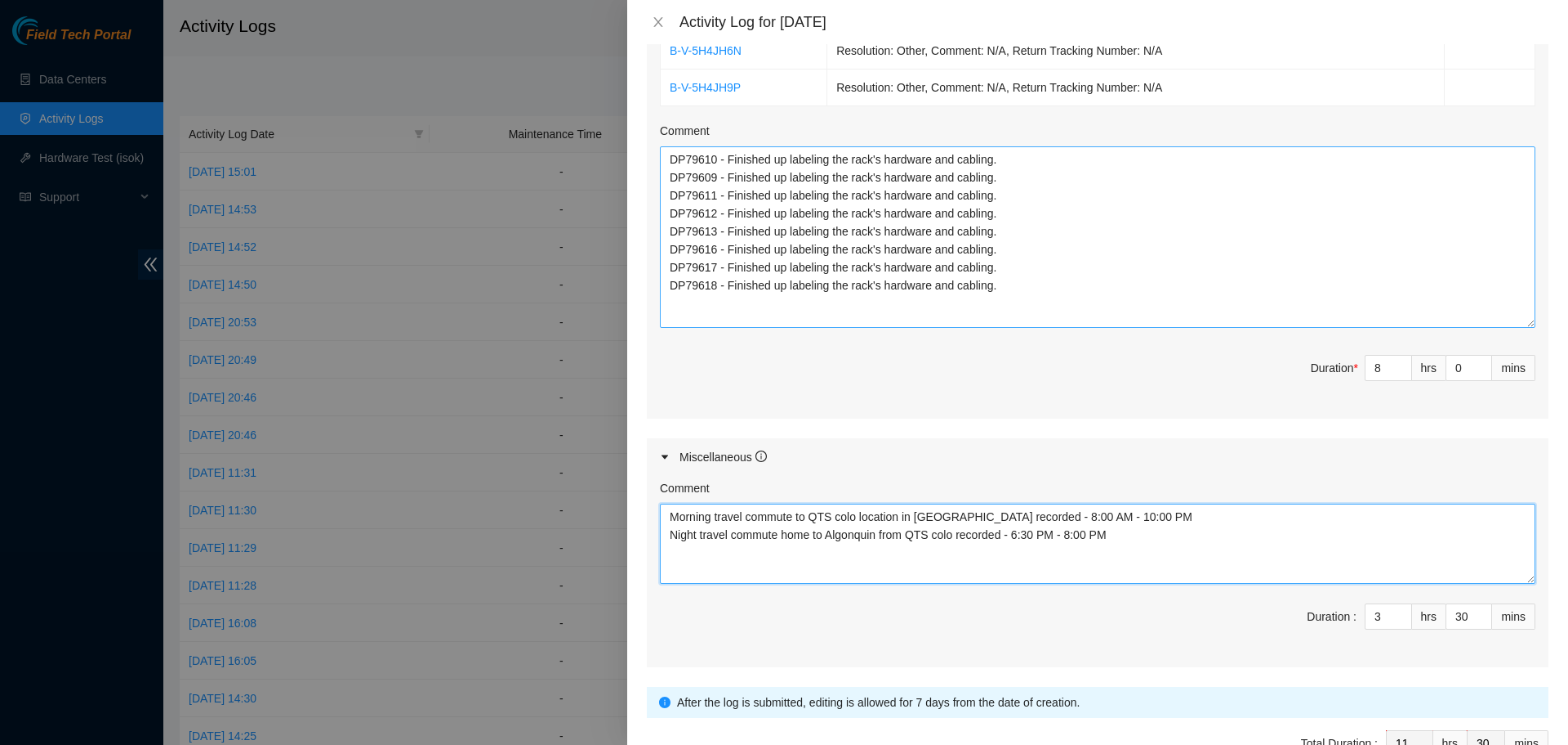
drag, startPoint x: 1512, startPoint y: 220, endPoint x: 1175, endPoint y: 277, distance: 341.8
click at [1508, 325] on textarea "DP79610 - Finished up labeling the rack's hardware and cabling. DP79609 - Finis…" at bounding box center [1097, 236] width 875 height 181
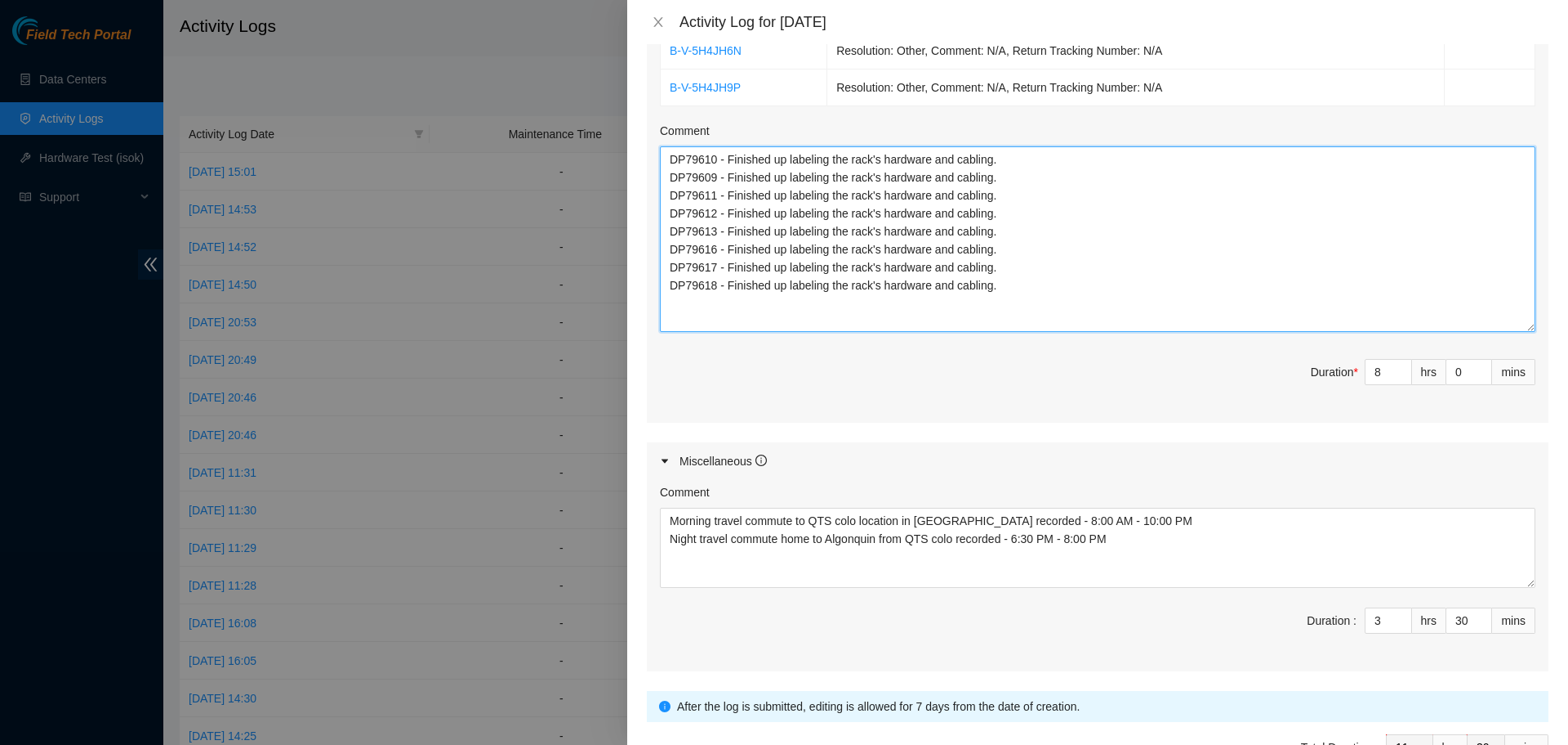
drag, startPoint x: 1033, startPoint y: 288, endPoint x: 649, endPoint y: 155, distance: 406.4
click at [649, 155] on div "Ticket Number Resolution Action B-V-5H4L2YX Resolution: Other, Comment: N/A, Re…" at bounding box center [1097, 96] width 901 height 651
click at [657, 23] on icon "close" at bounding box center [658, 22] width 13 height 13
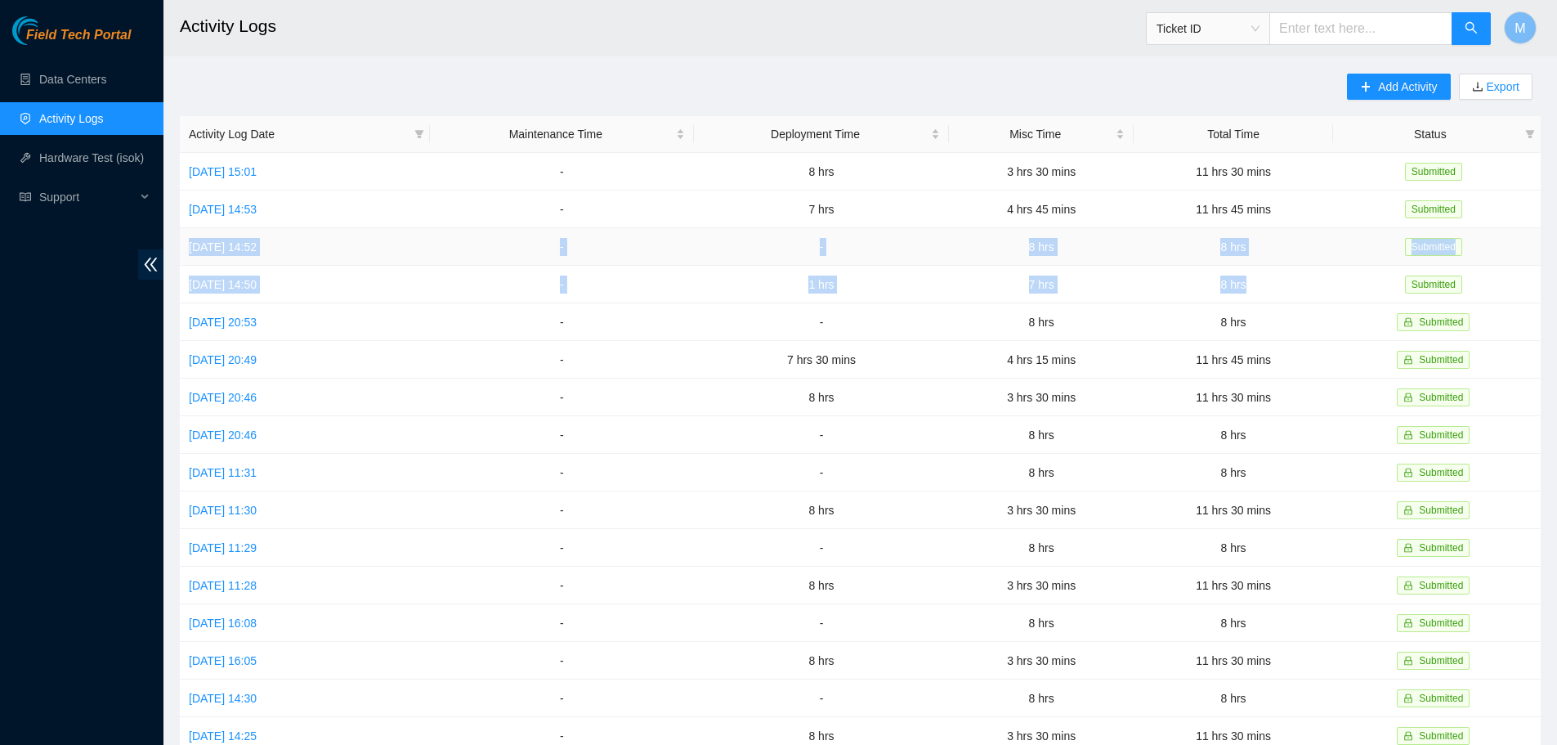
drag, startPoint x: 1275, startPoint y: 280, endPoint x: 185, endPoint y: 252, distance: 1090.8
click at [185, 252] on tbody "Thu, 11 Sep 2025 15:01 - 8 hrs 3 hrs 30 mins 11 hrs 30 mins Submitted Wed, 10 S…" at bounding box center [860, 529] width 1361 height 752
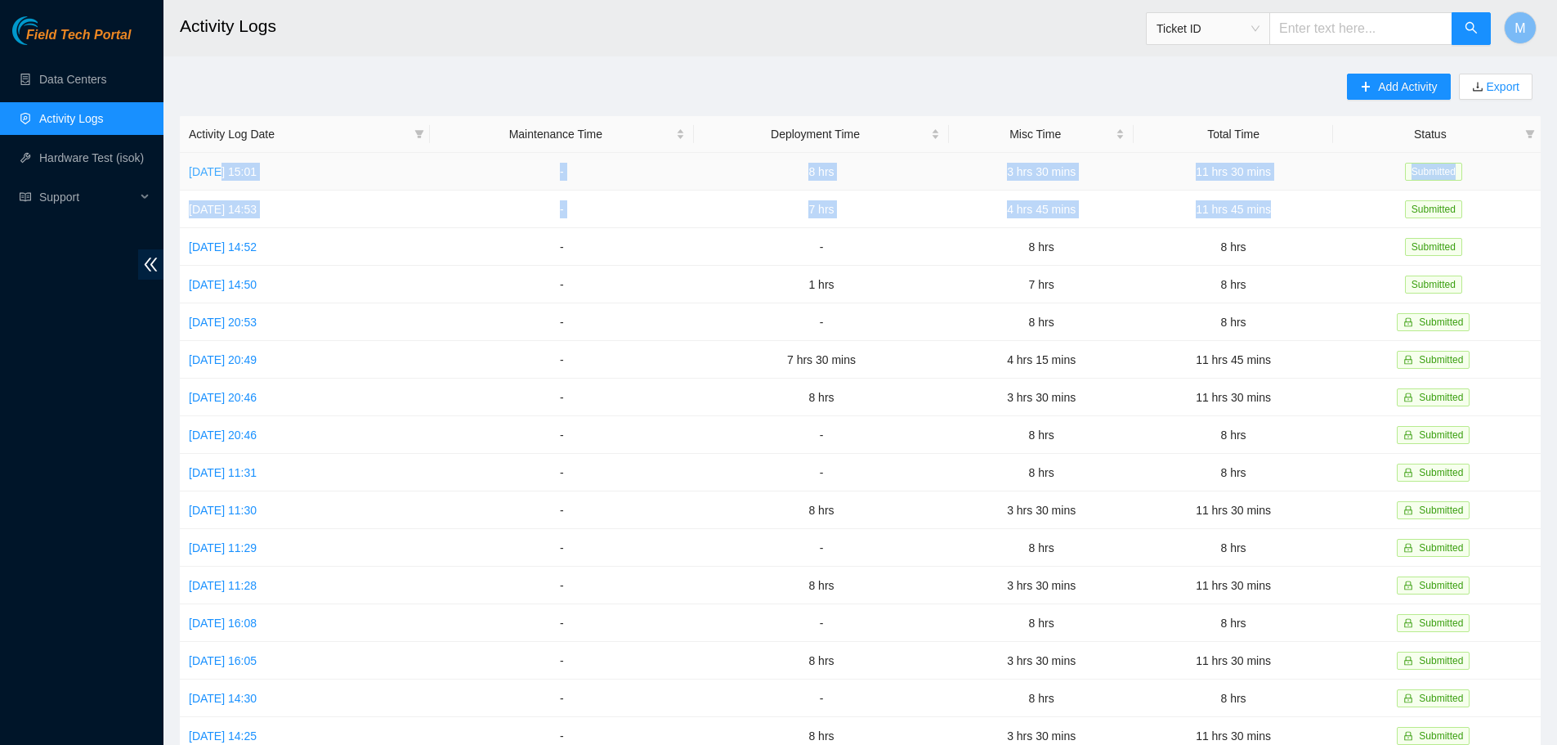
drag, startPoint x: 1308, startPoint y: 207, endPoint x: 195, endPoint y: 128, distance: 1115.3
click at [213, 171] on tbody "Thu, 11 Sep 2025 15:01 - 8 hrs 3 hrs 30 mins 11 hrs 30 mins Submitted Wed, 10 S…" at bounding box center [860, 529] width 1361 height 752
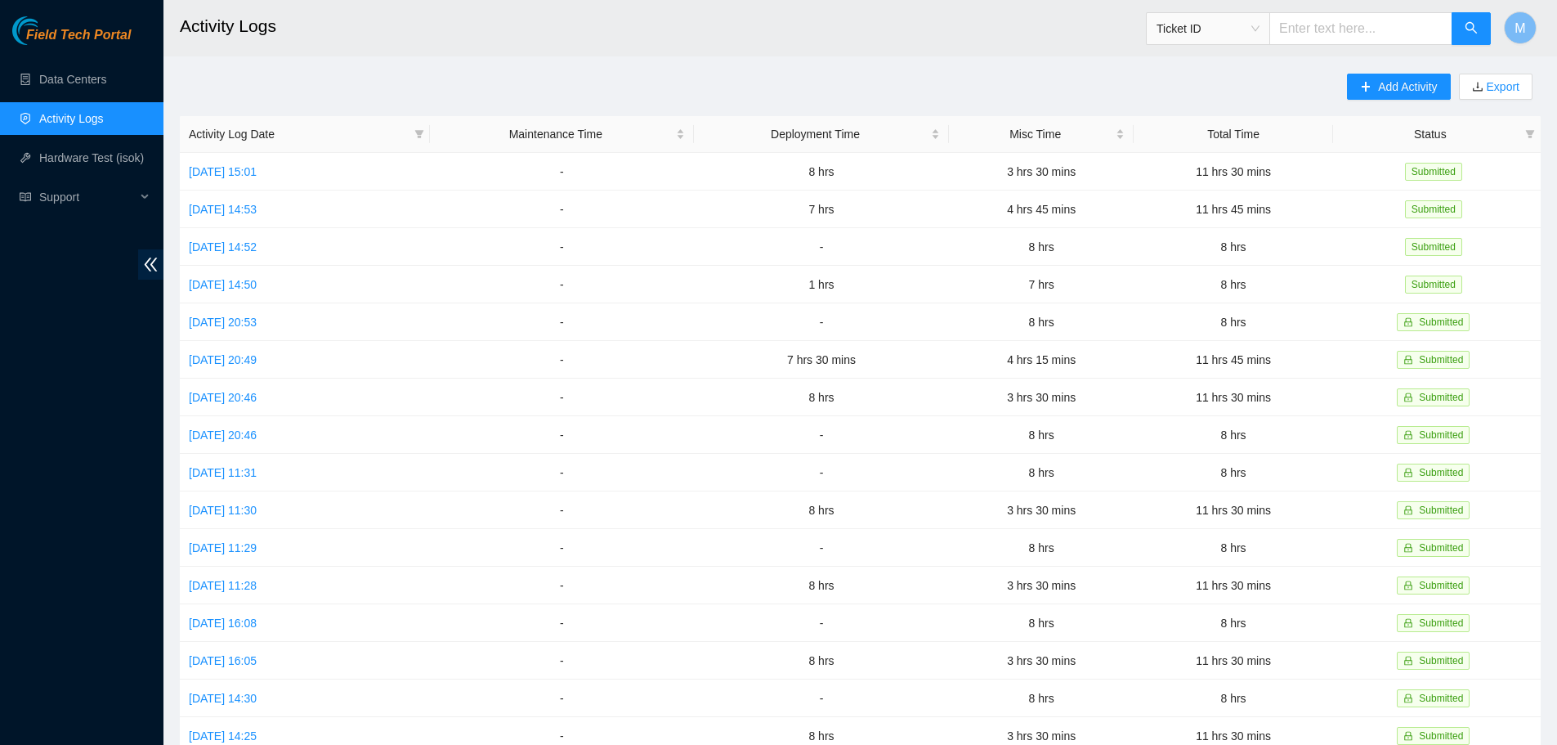
click at [408, 32] on h2 "Activity Logs" at bounding box center [714, 26] width 1068 height 52
